Goal: Check status: Check status

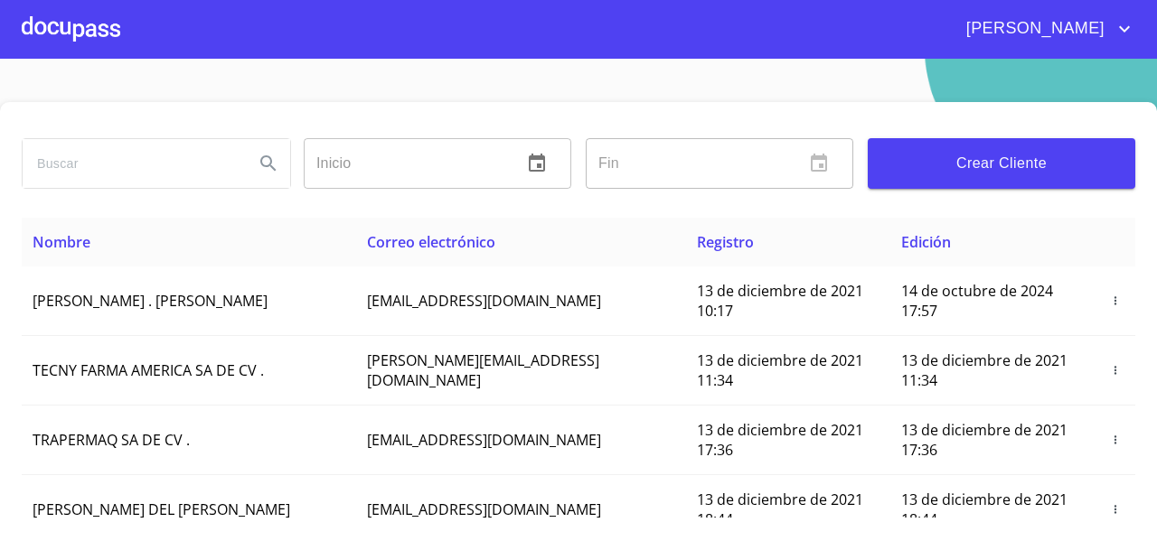
click at [99, 30] on div at bounding box center [71, 29] width 99 height 58
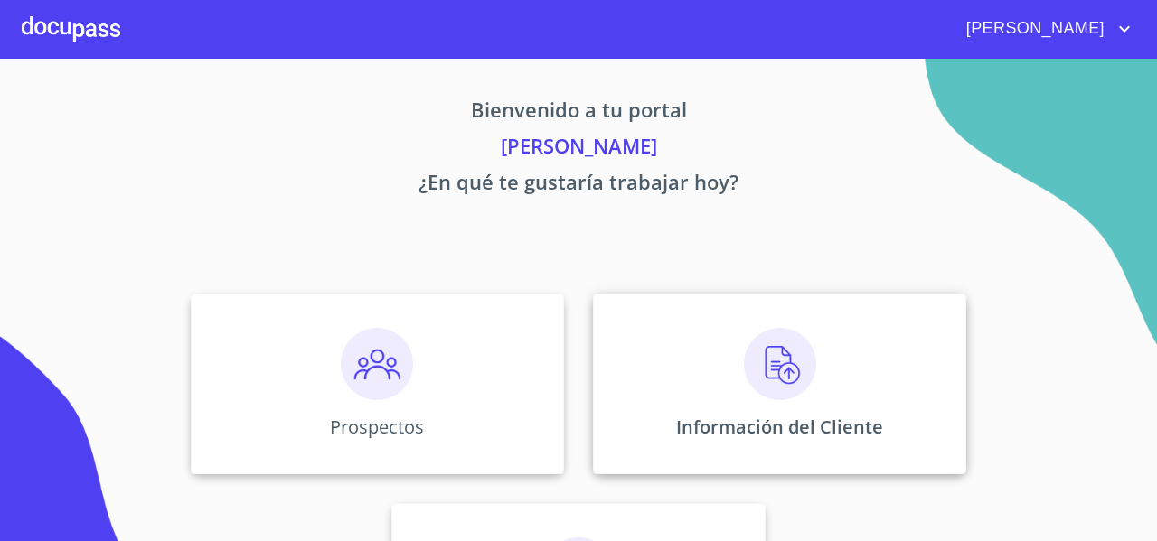
click at [616, 364] on div "Información del Cliente" at bounding box center [779, 384] width 373 height 181
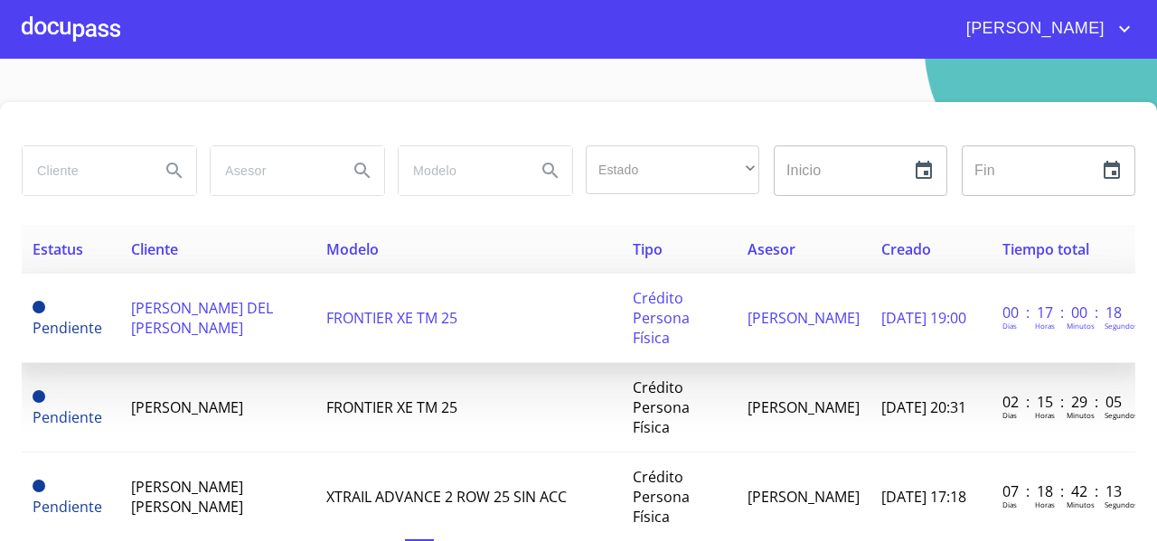
click at [211, 322] on span "[PERSON_NAME] DEL [PERSON_NAME]" at bounding box center [202, 318] width 142 height 40
